Goal: Task Accomplishment & Management: Complete application form

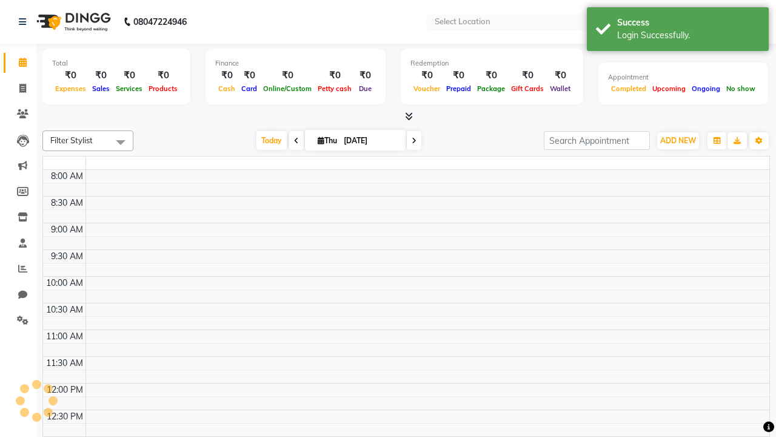
select select "en"
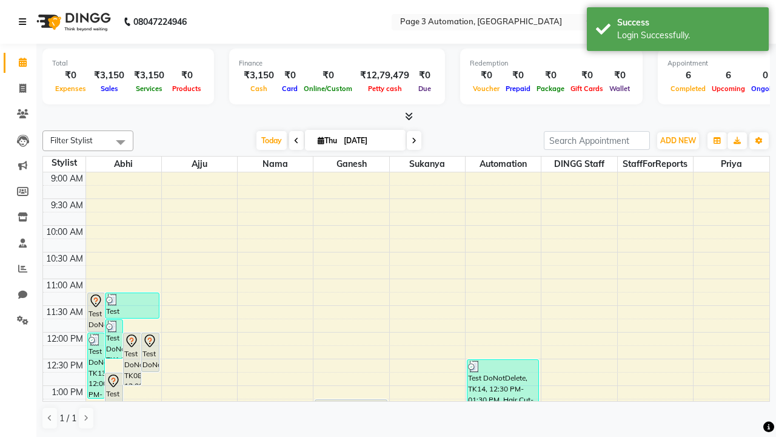
click at [25, 22] on icon at bounding box center [22, 22] width 7 height 8
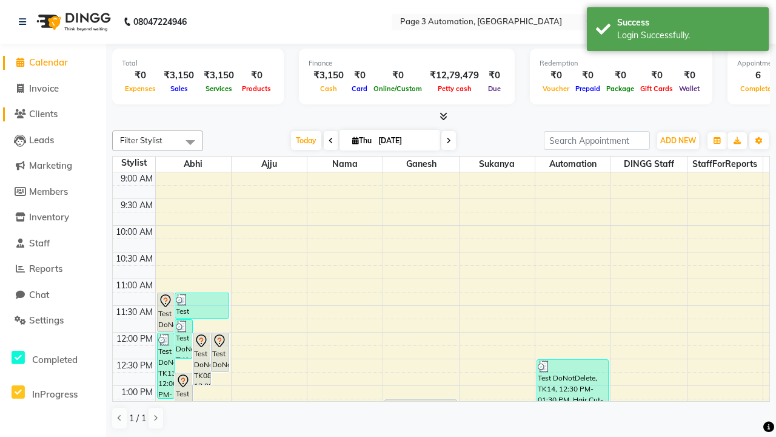
click at [53, 114] on span "Clients" at bounding box center [43, 114] width 29 height 12
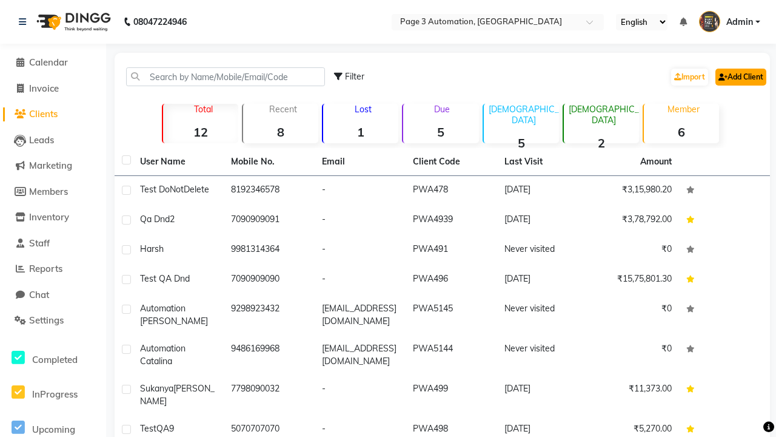
click at [740, 76] on link "Add Client" at bounding box center [741, 77] width 51 height 17
select select "22"
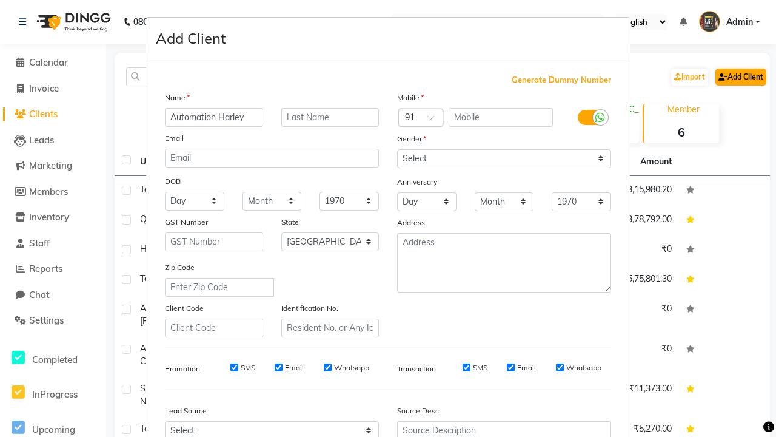
type input "Automation Harley"
type input "9345797828"
type input "[EMAIL_ADDRESS][DOMAIN_NAME]"
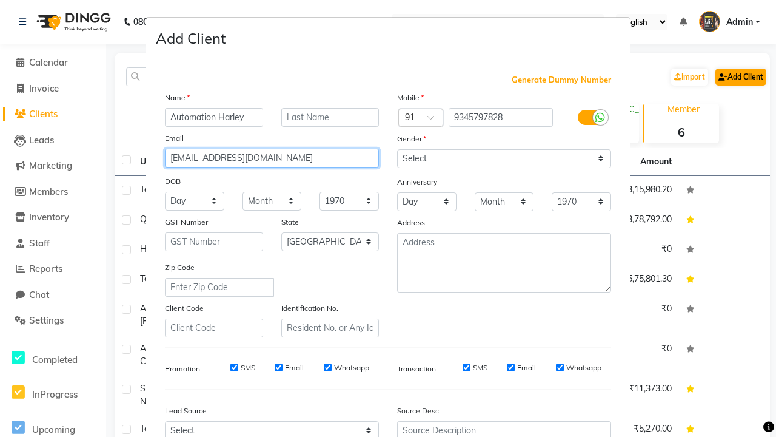
select select "male"
type input "[EMAIL_ADDRESS][DOMAIN_NAME]"
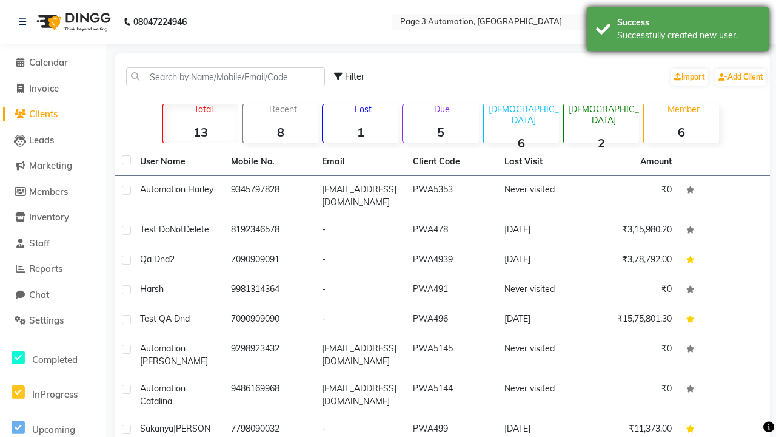
click at [678, 31] on div "Successfully created new user." at bounding box center [688, 35] width 143 height 13
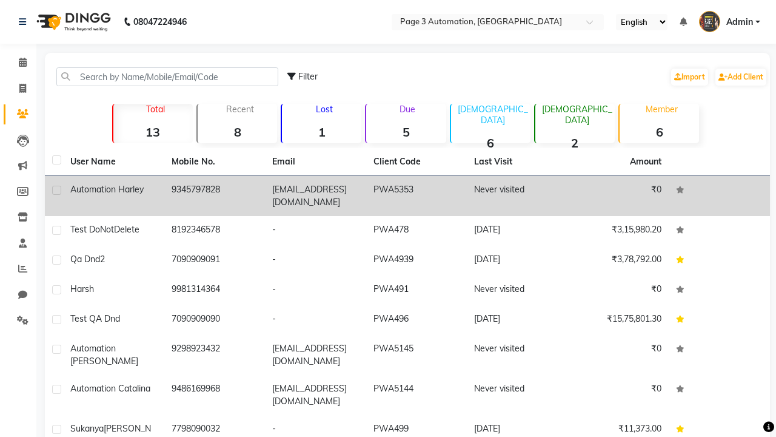
click at [56, 190] on label at bounding box center [56, 190] width 9 height 9
click at [56, 190] on input "checkbox" at bounding box center [56, 191] width 8 height 8
checkbox input "true"
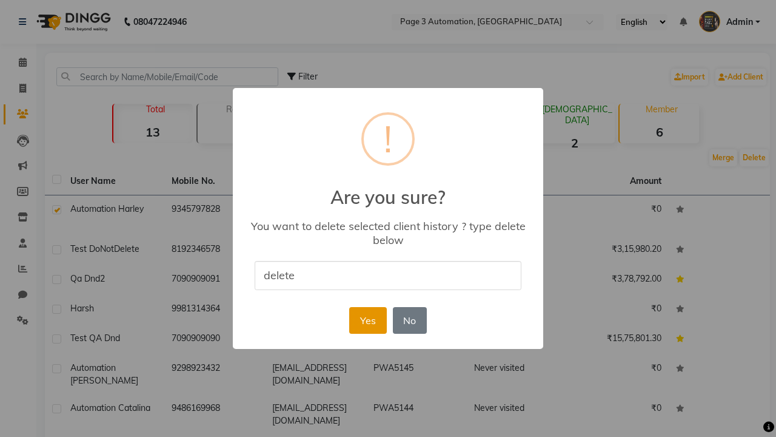
type input "delete"
click at [368, 320] on button "Yes" at bounding box center [367, 320] width 37 height 27
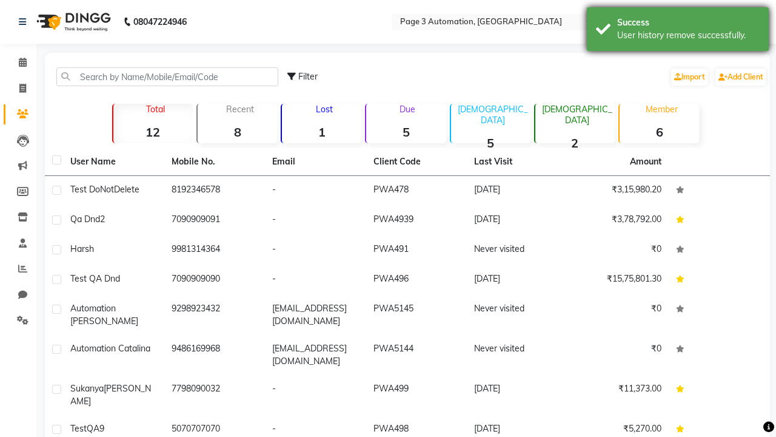
click at [678, 31] on div "User history remove successfully." at bounding box center [688, 35] width 143 height 13
